Goal: Task Accomplishment & Management: Use online tool/utility

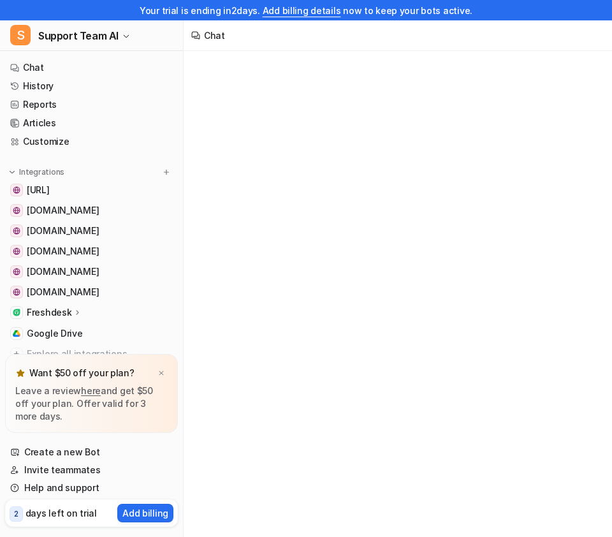
click at [64, 314] on p "Freshdesk" at bounding box center [49, 312] width 45 height 13
type textarea "**********"
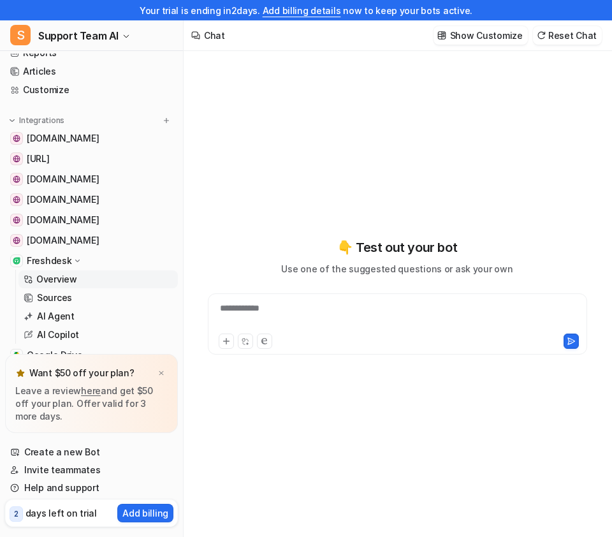
scroll to position [53, 0]
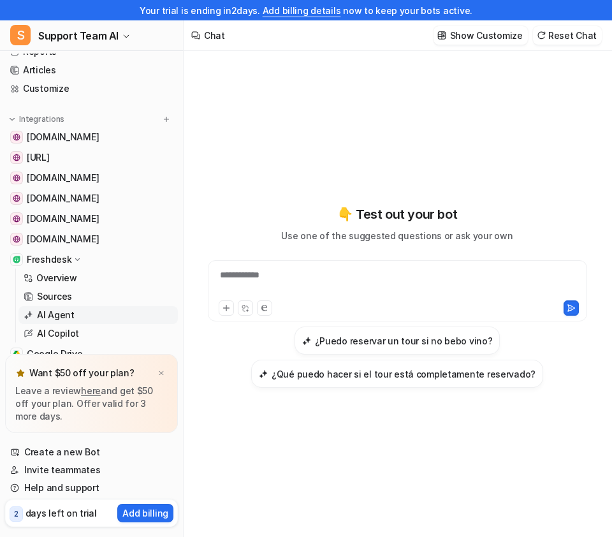
click at [89, 319] on link "AI Agent" at bounding box center [97, 315] width 159 height 18
click at [85, 311] on link "AI Agent" at bounding box center [97, 315] width 159 height 18
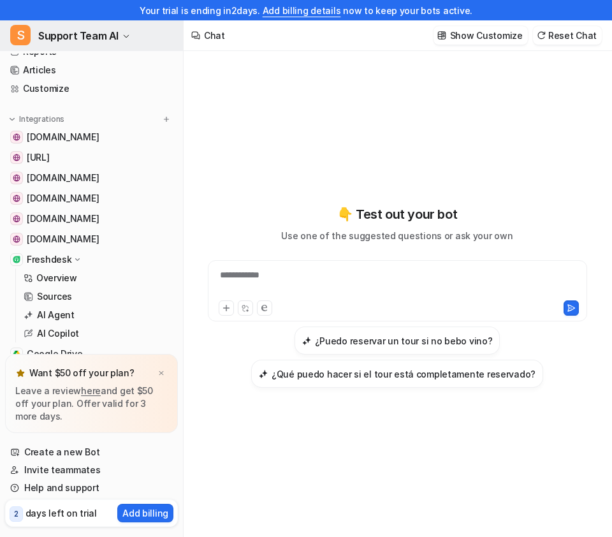
click at [89, 37] on span "Support Team AI" at bounding box center [78, 36] width 80 height 18
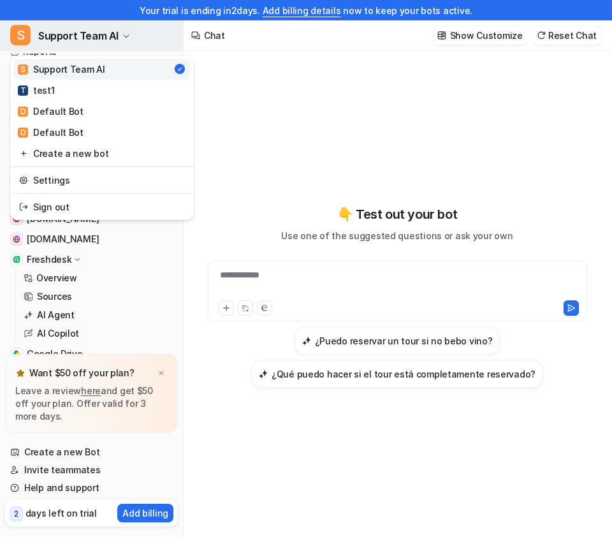
click at [90, 37] on span "Support Team AI" at bounding box center [78, 36] width 80 height 18
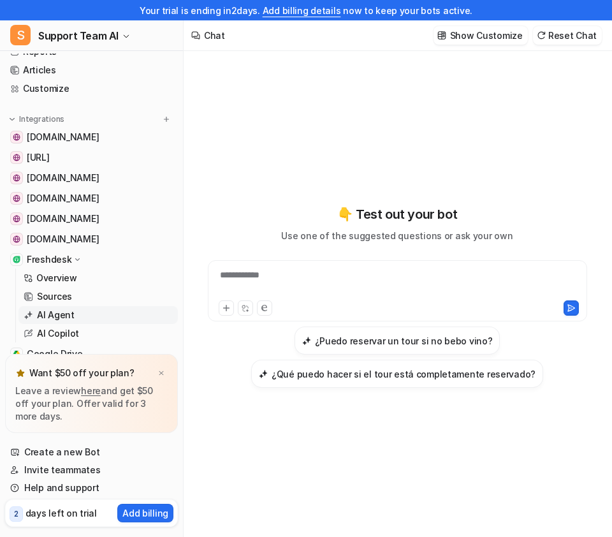
click at [75, 320] on link "AI Agent" at bounding box center [97, 315] width 159 height 18
click at [162, 376] on img at bounding box center [162, 373] width 8 height 8
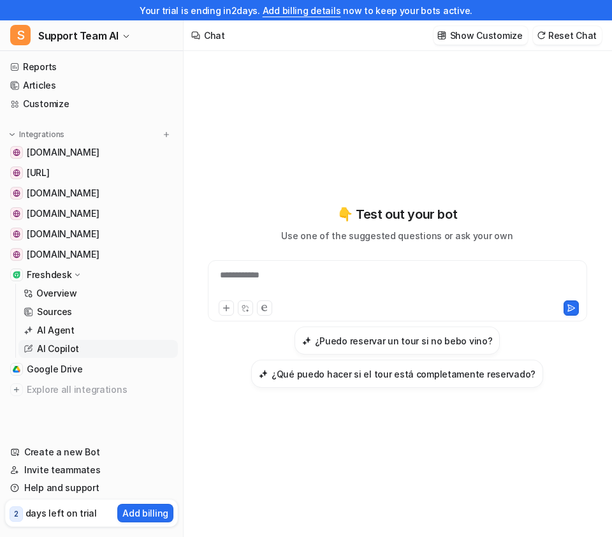
click at [75, 349] on p "AI Copilot" at bounding box center [58, 348] width 42 height 13
click at [70, 309] on p "Sources" at bounding box center [54, 311] width 35 height 13
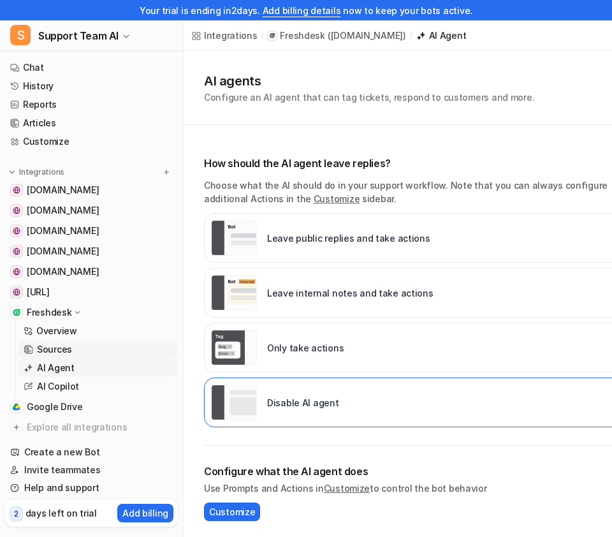
click at [57, 346] on p "Sources" at bounding box center [54, 349] width 35 height 13
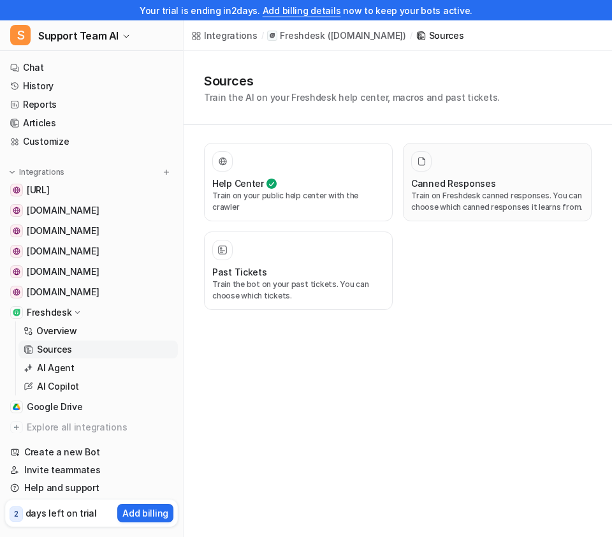
click at [439, 200] on p "Train on Freshdesk canned responses. You can choose which canned responses it l…" at bounding box center [497, 201] width 172 height 23
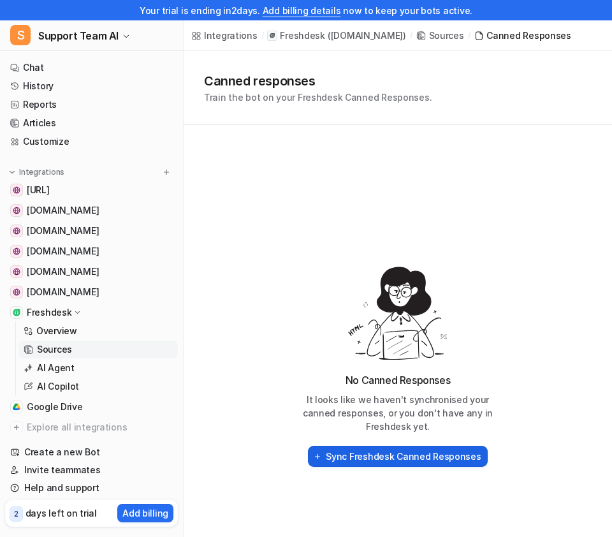
click at [359, 460] on h2 "Sync Freshdesk Canned Responses" at bounding box center [403, 456] width 155 height 13
